Goal: Information Seeking & Learning: Find specific fact

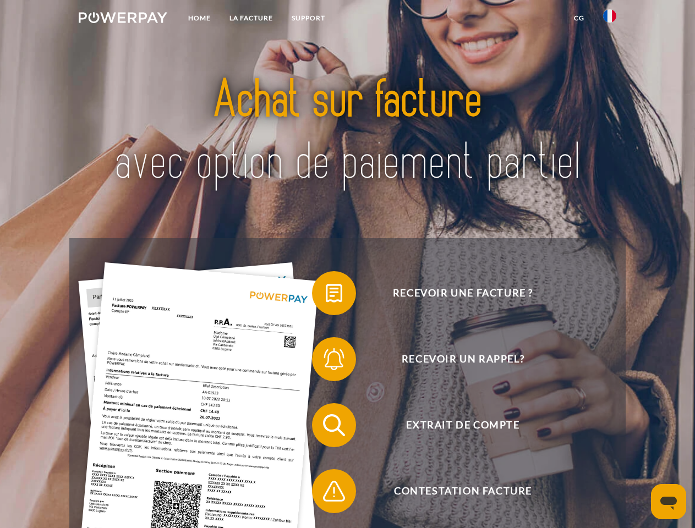
click at [123, 19] on img at bounding box center [123, 17] width 89 height 11
click at [610, 19] on img at bounding box center [609, 15] width 13 height 13
click at [579, 18] on link "CG" at bounding box center [579, 18] width 29 height 20
click at [326, 296] on span at bounding box center [317, 293] width 55 height 55
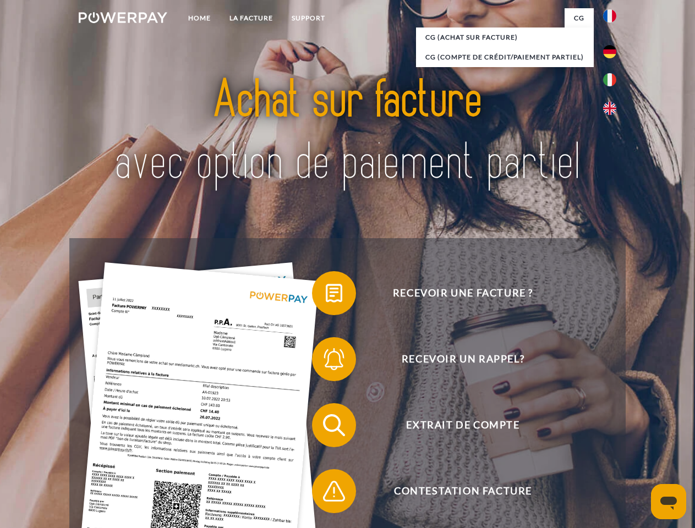
click at [326, 362] on span at bounding box center [317, 359] width 55 height 55
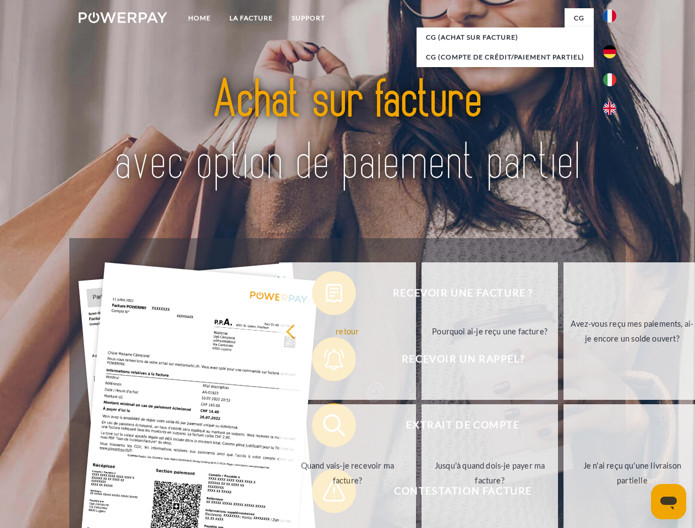
click at [422, 428] on link "Jusqu'à quand dois-je payer ma facture?" at bounding box center [490, 474] width 137 height 138
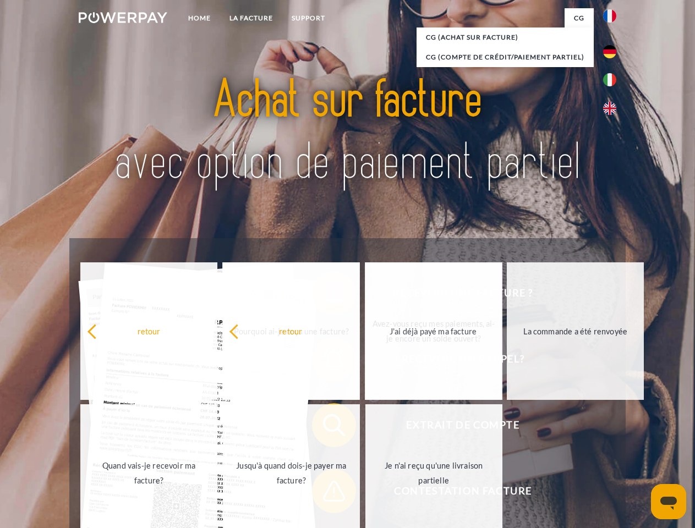
click at [326, 494] on span at bounding box center [317, 491] width 55 height 55
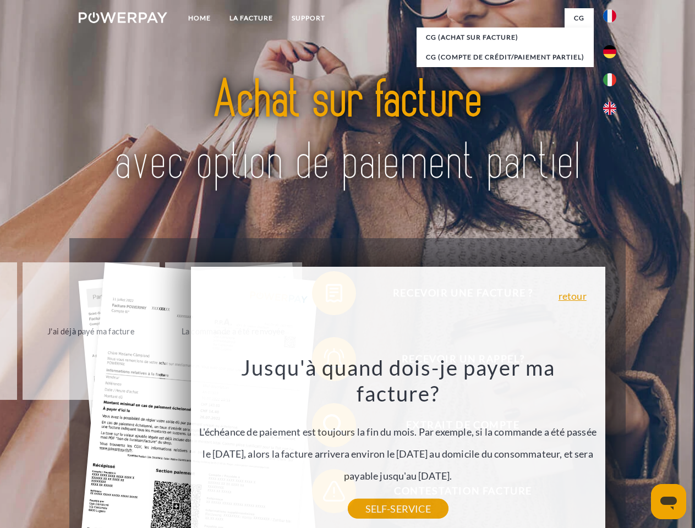
click at [669, 502] on icon "Ouvrir la fenêtre de messagerie" at bounding box center [669, 503] width 17 height 13
